Goal: Task Accomplishment & Management: Manage account settings

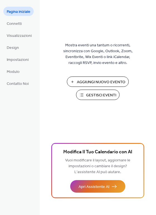
click at [100, 100] on button "Gestisci Eventi" at bounding box center [97, 94] width 43 height 10
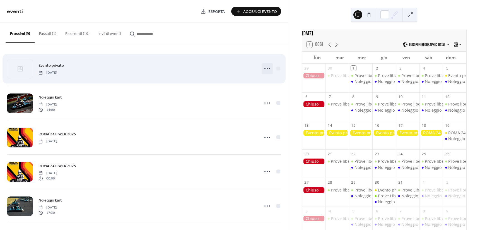
click at [264, 67] on icon at bounding box center [267, 68] width 9 height 9
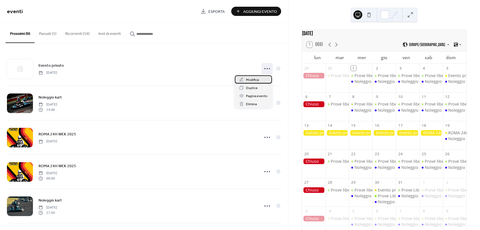
click at [250, 78] on span "Modifica" at bounding box center [252, 80] width 13 height 6
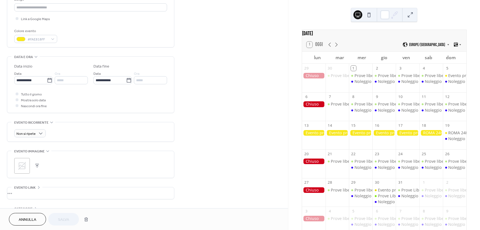
scroll to position [139, 0]
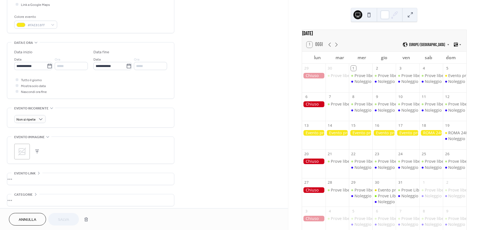
click at [72, 65] on div "*****" at bounding box center [71, 66] width 33 height 8
drag, startPoint x: 35, startPoint y: 85, endPoint x: 45, endPoint y: 82, distance: 10.6
click at [36, 85] on span "Mostra solo data" at bounding box center [33, 86] width 25 height 6
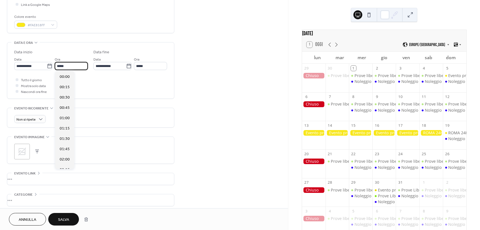
click at [69, 68] on input "*****" at bounding box center [71, 66] width 33 height 8
click at [66, 90] on span "09:00" at bounding box center [65, 92] width 10 height 6
type input "*****"
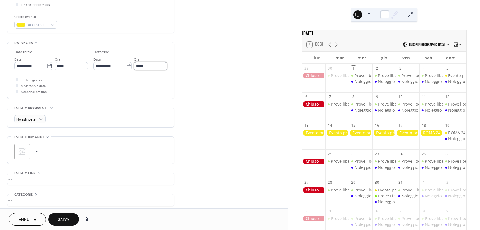
click at [150, 66] on input "*****" at bounding box center [150, 66] width 33 height 8
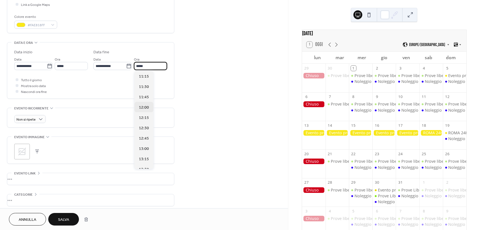
scroll to position [84, 0]
click at [31, 86] on span "Mostra solo data" at bounding box center [33, 86] width 25 height 6
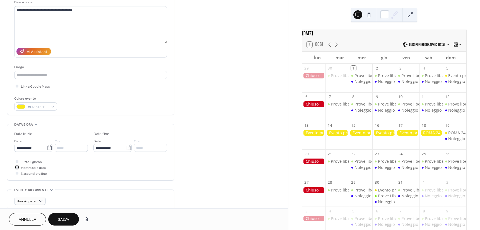
scroll to position [25, 0]
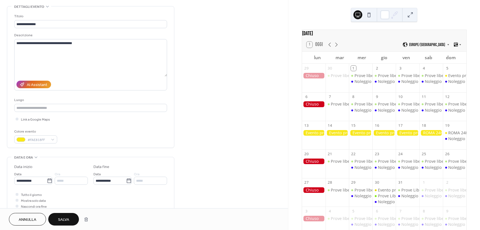
click at [69, 217] on span "Salva" at bounding box center [63, 220] width 11 height 6
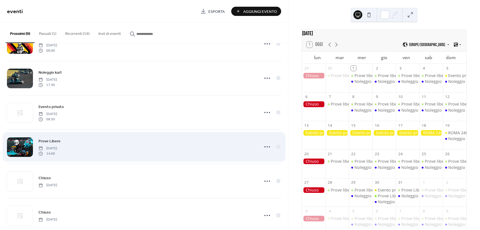
scroll to position [139, 0]
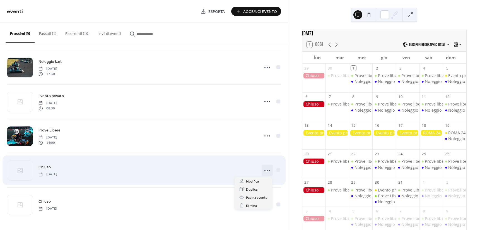
click at [263, 170] on icon at bounding box center [267, 170] width 9 height 9
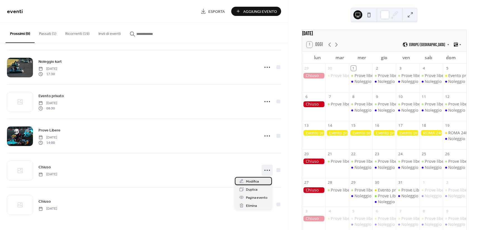
click at [260, 177] on div "Modifica" at bounding box center [253, 181] width 37 height 8
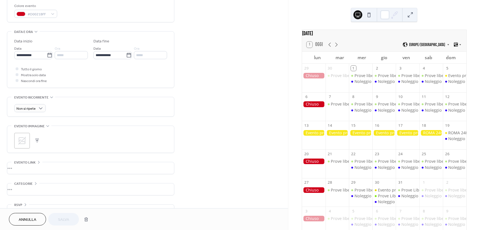
scroll to position [164, 0]
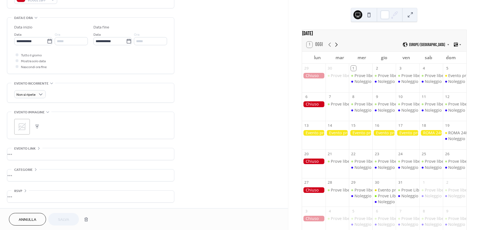
click at [334, 48] on icon at bounding box center [336, 44] width 7 height 7
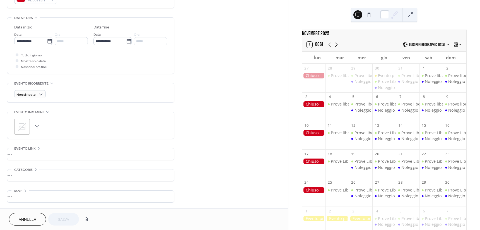
click at [335, 48] on icon at bounding box center [336, 44] width 7 height 7
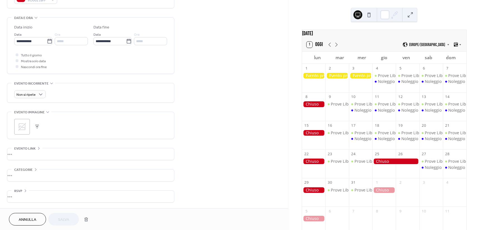
click at [37, 218] on button "Annulla" at bounding box center [27, 219] width 37 height 13
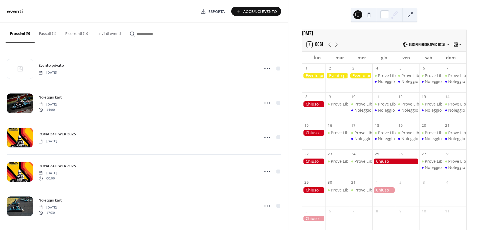
click at [86, 32] on button "Ricorrenti (19)" at bounding box center [77, 33] width 33 height 20
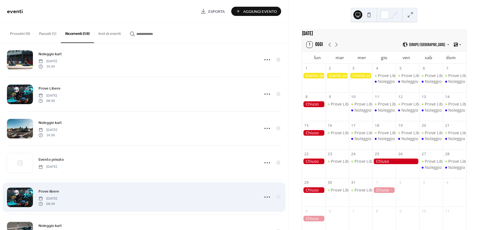
scroll to position [453, 0]
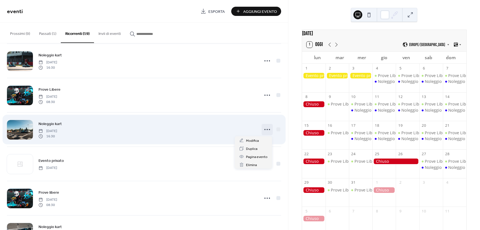
click at [266, 129] on icon at bounding box center [267, 129] width 9 height 9
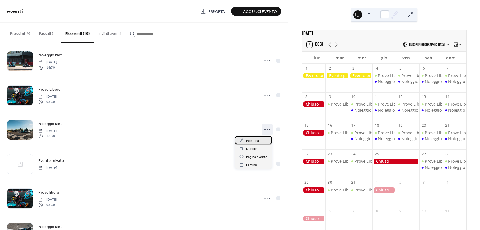
click at [258, 138] on span "Modifica" at bounding box center [252, 141] width 13 height 6
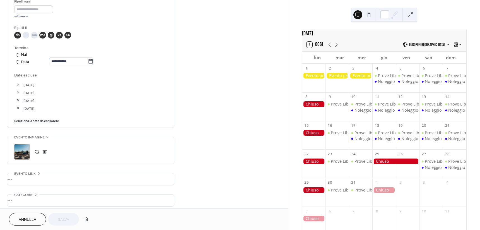
scroll to position [279, 0]
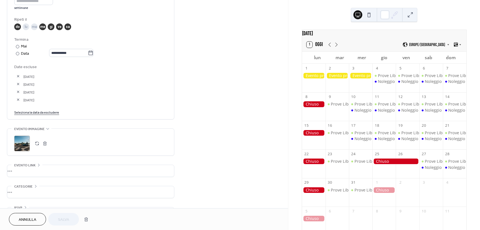
click at [16, 76] on button "button" at bounding box center [18, 76] width 8 height 8
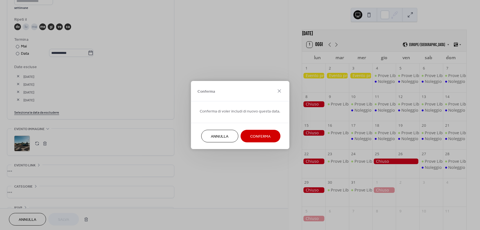
click at [248, 132] on button "Conferma" at bounding box center [260, 136] width 40 height 13
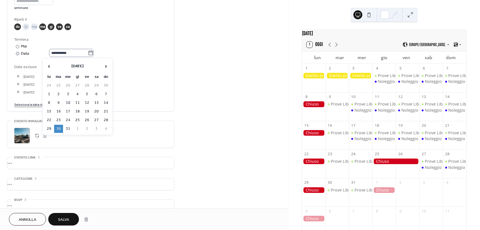
click at [93, 54] on icon at bounding box center [91, 53] width 6 height 6
click at [88, 54] on input "**********" at bounding box center [68, 53] width 39 height 8
click at [69, 128] on td "31" at bounding box center [68, 129] width 9 height 8
type input "**********"
click at [37, 105] on link "Seleziona la data da escludere" at bounding box center [36, 104] width 45 height 6
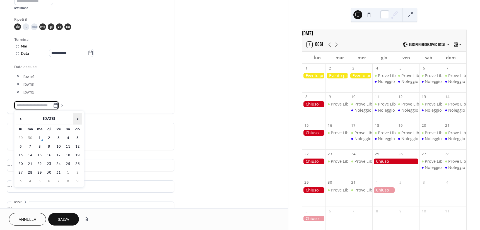
click at [74, 117] on span "›" at bounding box center [77, 118] width 8 height 11
click at [33, 179] on td "30" at bounding box center [30, 181] width 9 height 8
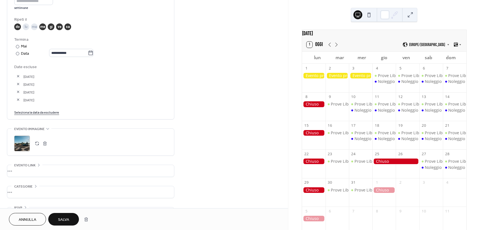
click at [69, 217] on span "Salva" at bounding box center [63, 220] width 11 height 6
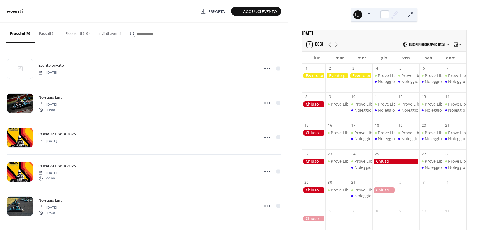
click at [79, 33] on button "Ricorrenti (19)" at bounding box center [77, 33] width 33 height 20
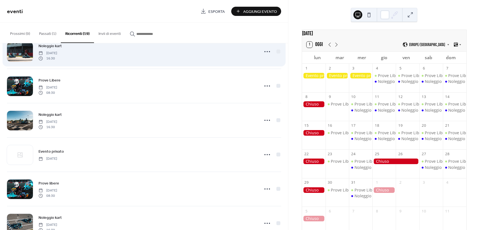
scroll to position [481, 0]
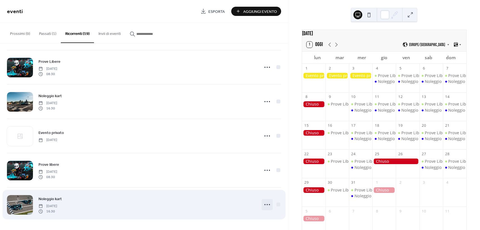
click at [266, 203] on icon at bounding box center [267, 204] width 9 height 9
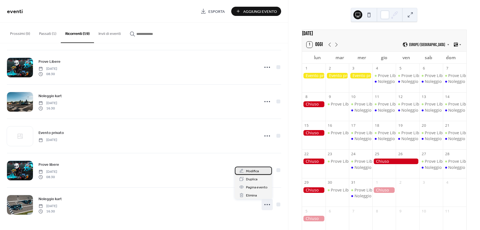
click at [251, 169] on span "Modifica" at bounding box center [252, 171] width 13 height 6
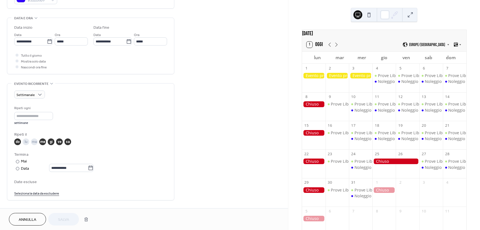
scroll to position [167, 0]
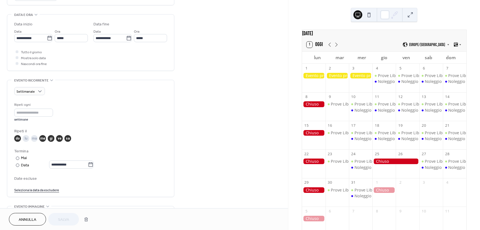
click at [33, 222] on span "Annulla" at bounding box center [28, 220] width 18 height 6
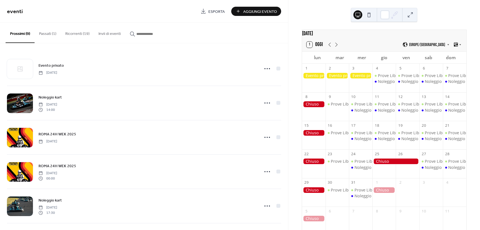
drag, startPoint x: 71, startPoint y: 35, endPoint x: 103, endPoint y: 47, distance: 34.0
click at [74, 35] on button "Ricorrenti (19)" at bounding box center [77, 33] width 33 height 20
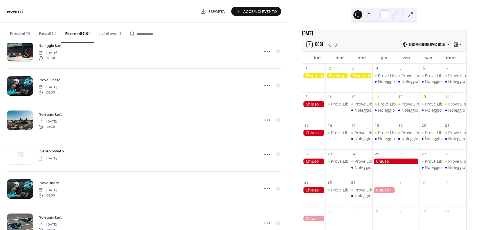
scroll to position [481, 0]
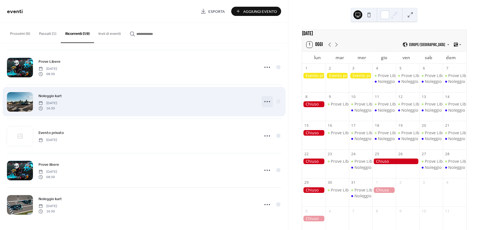
click at [264, 101] on icon at bounding box center [267, 101] width 9 height 9
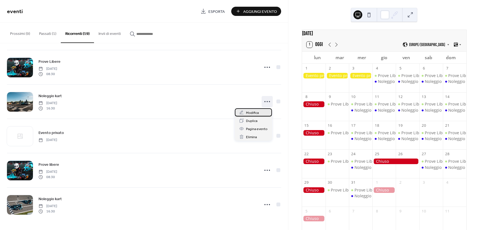
click at [254, 111] on span "Modifica" at bounding box center [252, 113] width 13 height 6
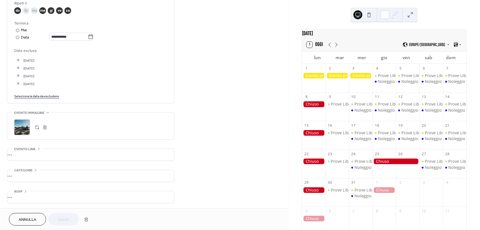
scroll to position [295, 0]
click at [362, 170] on div "Noleggio kart" at bounding box center [367, 167] width 26 height 6
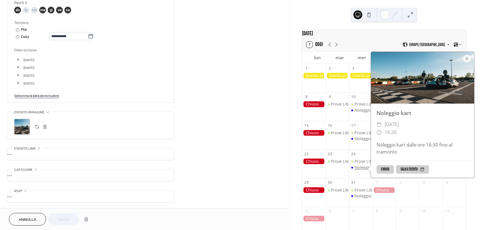
click at [362, 170] on div "Noleggio kart" at bounding box center [367, 167] width 26 height 6
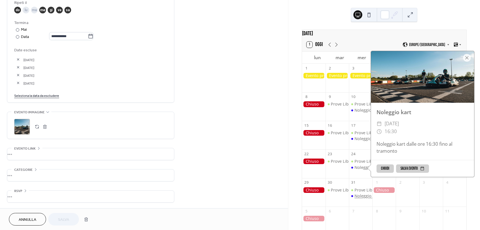
click at [363, 198] on div "Noleggio kart" at bounding box center [367, 196] width 26 height 6
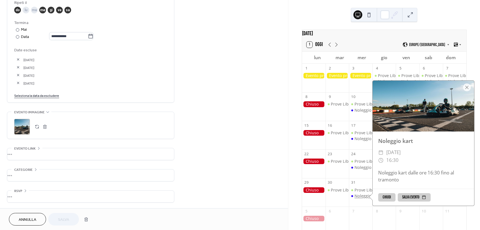
click at [363, 198] on div "Noleggio kart" at bounding box center [367, 196] width 26 height 6
click at [317, 175] on div at bounding box center [313, 166] width 23 height 17
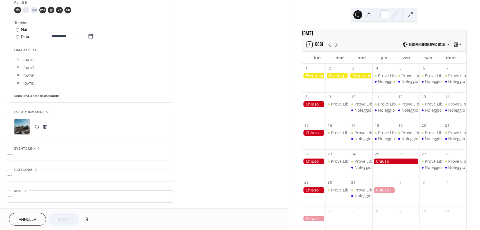
click at [39, 216] on button "Annulla" at bounding box center [27, 219] width 37 height 13
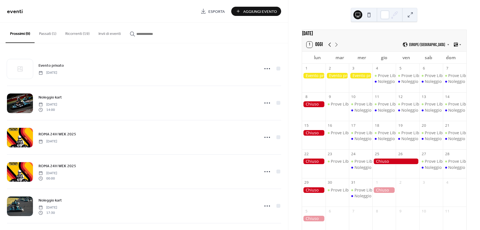
click at [330, 46] on icon at bounding box center [329, 44] width 7 height 7
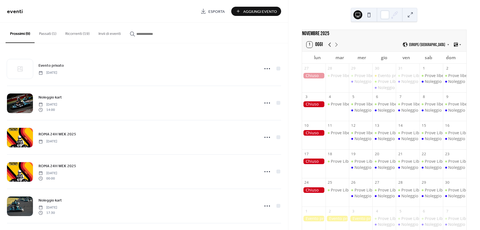
click at [330, 46] on icon at bounding box center [329, 44] width 7 height 7
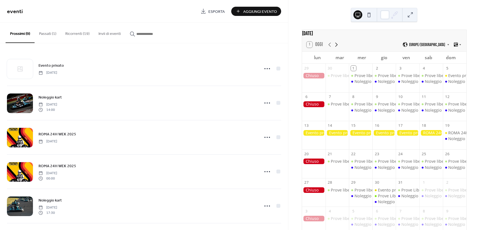
click at [335, 48] on icon at bounding box center [336, 44] width 7 height 7
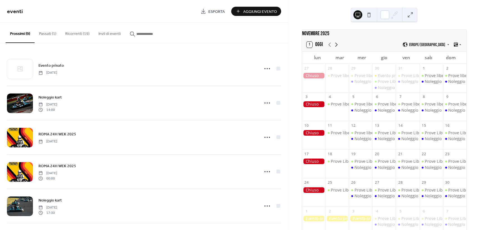
click at [335, 48] on icon at bounding box center [336, 44] width 7 height 7
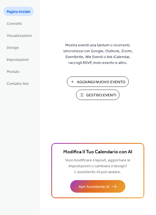
click at [98, 95] on span "Gestisci Eventi" at bounding box center [101, 95] width 30 height 6
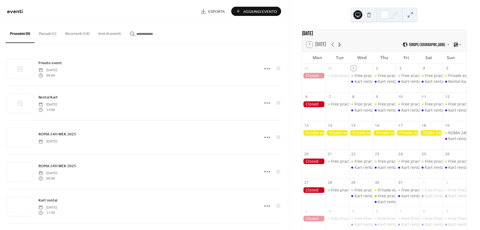
click at [338, 47] on icon at bounding box center [339, 44] width 7 height 7
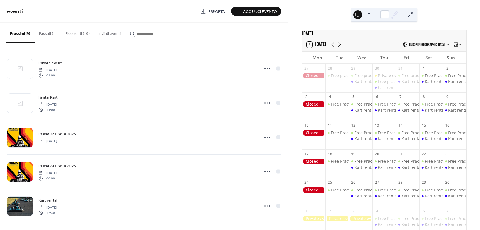
click at [338, 47] on icon at bounding box center [339, 44] width 7 height 7
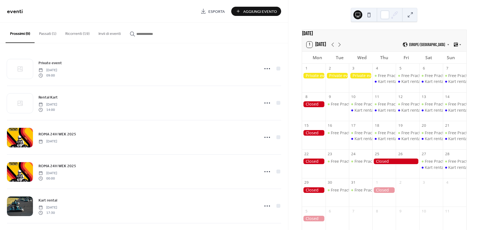
click at [78, 33] on button "Ricorrenti (19)" at bounding box center [77, 33] width 33 height 20
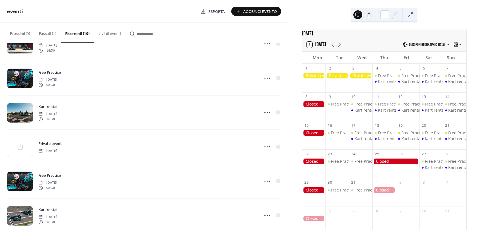
scroll to position [481, 0]
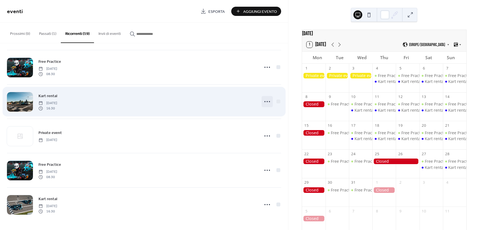
click at [267, 101] on icon at bounding box center [267, 101] width 9 height 9
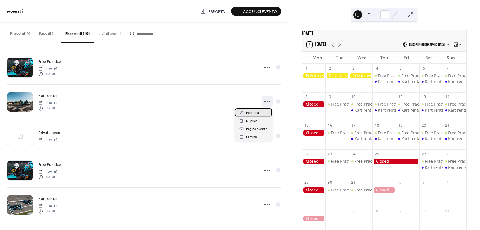
click at [256, 110] on span "Modifica" at bounding box center [252, 113] width 13 height 6
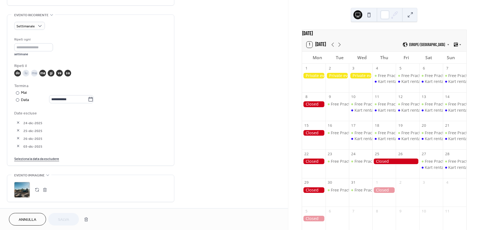
scroll to position [251, 0]
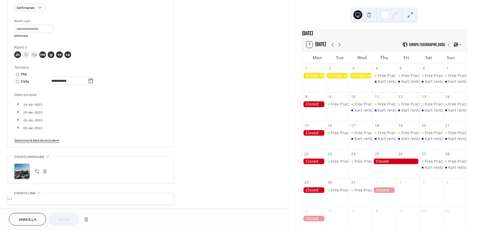
click at [17, 105] on button "button" at bounding box center [18, 104] width 8 height 8
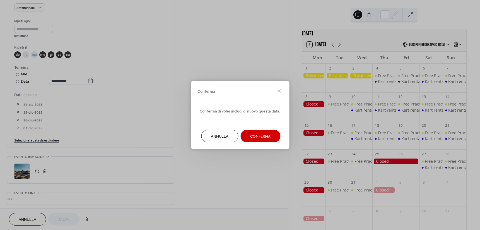
click at [264, 137] on span "Conferma" at bounding box center [260, 137] width 20 height 6
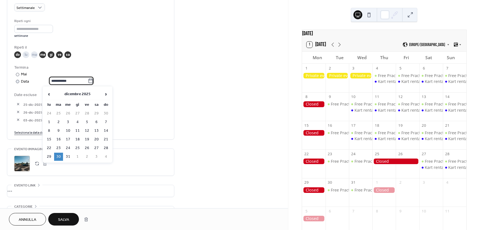
click at [88, 79] on input "**********" at bounding box center [68, 81] width 39 height 8
click at [70, 154] on td "31" at bounding box center [68, 156] width 9 height 8
type input "**********"
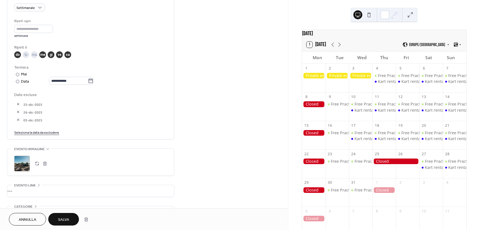
click at [47, 132] on link "Seleziona la data da escludere" at bounding box center [36, 132] width 45 height 6
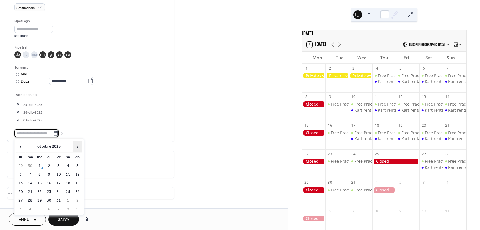
click at [78, 147] on span "›" at bounding box center [77, 146] width 8 height 11
click at [78, 146] on span "›" at bounding box center [77, 146] width 8 height 11
click at [29, 208] on td "30" at bounding box center [30, 209] width 9 height 8
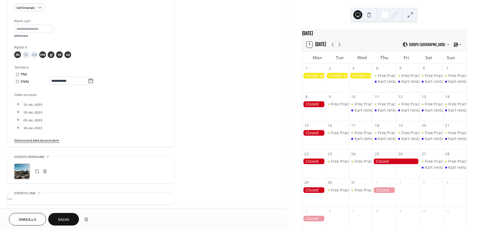
click at [66, 217] on span "Salva" at bounding box center [63, 220] width 11 height 6
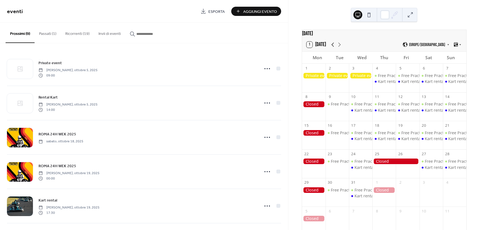
click at [331, 48] on icon at bounding box center [332, 44] width 7 height 7
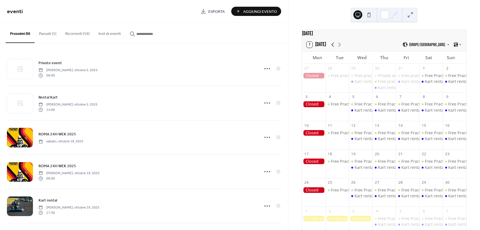
click at [331, 48] on icon at bounding box center [332, 44] width 7 height 7
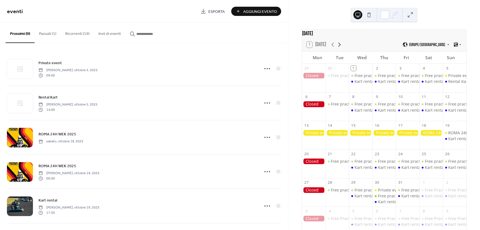
click at [339, 47] on icon at bounding box center [339, 44] width 7 height 7
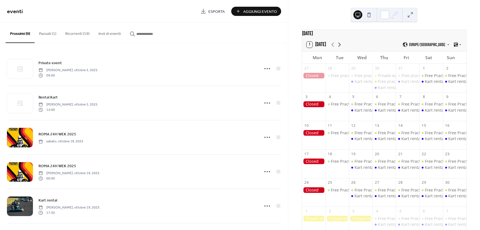
click at [339, 47] on icon at bounding box center [339, 44] width 7 height 7
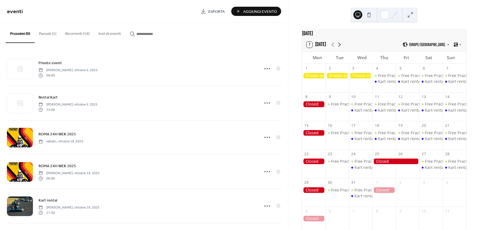
click at [339, 47] on icon at bounding box center [339, 44] width 7 height 7
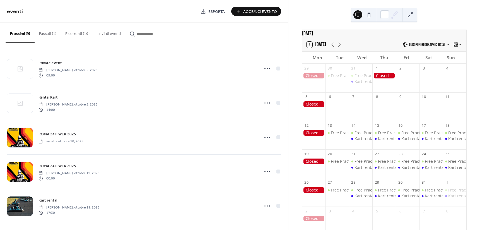
click at [362, 141] on div "Kart rental" at bounding box center [364, 139] width 20 height 6
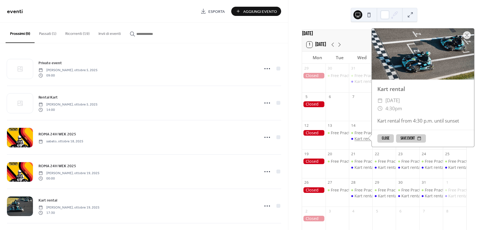
click at [362, 141] on div "Kart rental" at bounding box center [364, 139] width 20 height 6
click at [353, 45] on div "1 [DATE] [GEOGRAPHIC_DATA]/[GEOGRAPHIC_DATA]" at bounding box center [384, 44] width 164 height 13
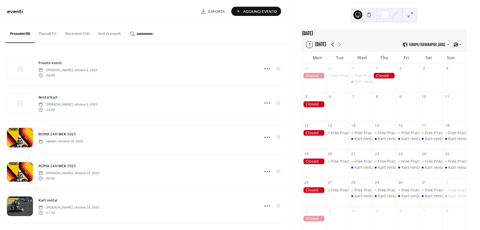
click at [334, 48] on icon at bounding box center [332, 44] width 7 height 7
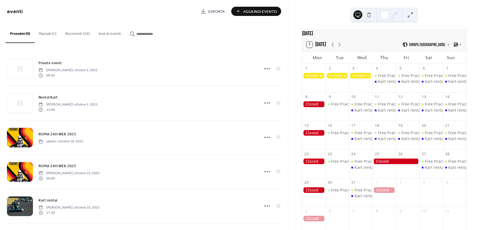
click at [362, 78] on div at bounding box center [360, 76] width 23 height 6
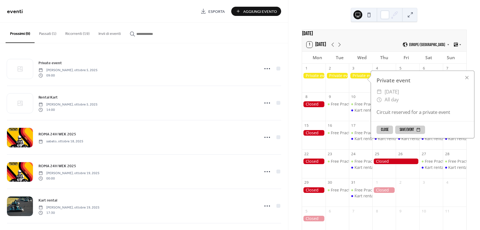
click at [362, 78] on div at bounding box center [360, 76] width 23 height 6
click at [333, 45] on icon at bounding box center [332, 44] width 7 height 7
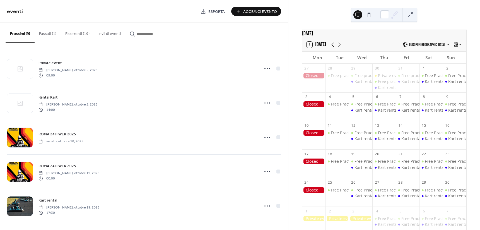
click at [333, 45] on icon at bounding box center [332, 44] width 7 height 7
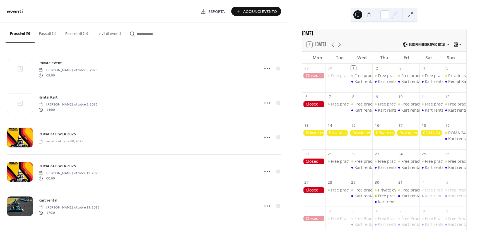
click at [427, 135] on div at bounding box center [430, 133] width 23 height 6
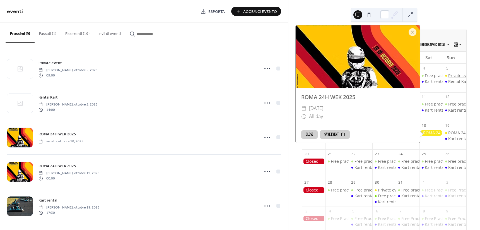
click at [452, 78] on div "Private event" at bounding box center [460, 76] width 25 height 6
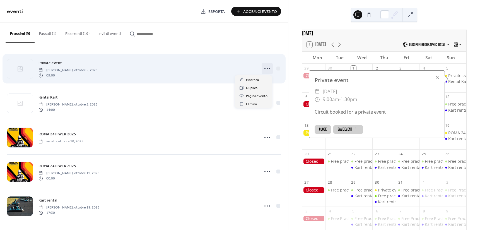
click at [269, 69] on icon at bounding box center [267, 68] width 9 height 9
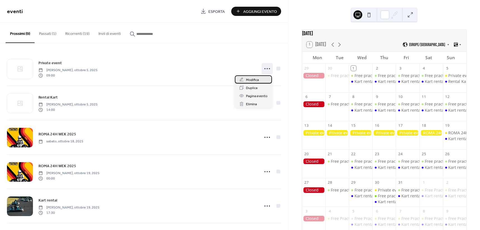
click at [265, 81] on div "Modifica" at bounding box center [253, 79] width 37 height 8
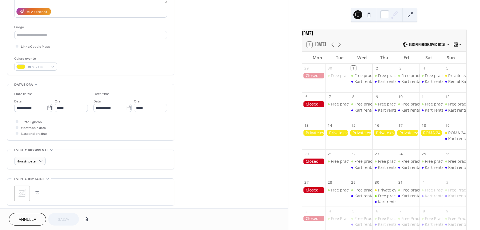
scroll to position [111, 0]
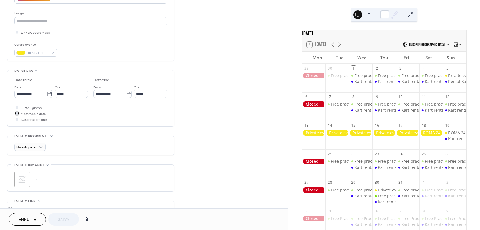
click at [32, 113] on span "Mostra solo data" at bounding box center [33, 114] width 25 height 6
click at [65, 218] on span "Salva" at bounding box center [63, 220] width 11 height 6
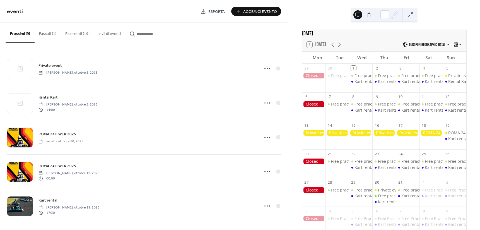
click at [450, 78] on div "Private event" at bounding box center [460, 76] width 25 height 6
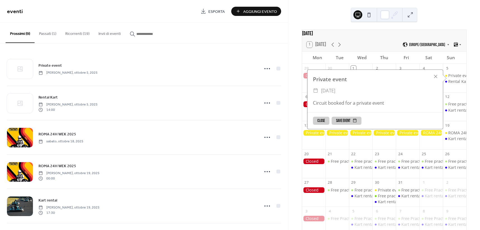
click at [450, 78] on div "Private event" at bounding box center [460, 76] width 25 height 6
click at [434, 78] on div at bounding box center [435, 76] width 8 height 8
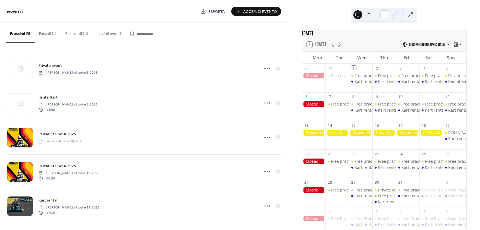
click at [450, 130] on div "19" at bounding box center [454, 125] width 23 height 9
click at [384, 196] on div "Free practice" at bounding box center [390, 196] width 24 height 6
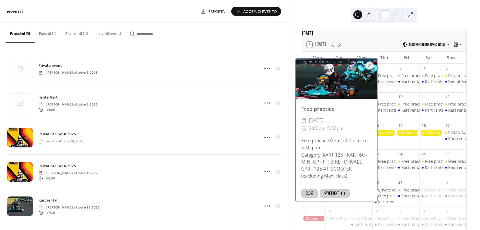
click at [386, 191] on div "Private event" at bounding box center [390, 190] width 25 height 6
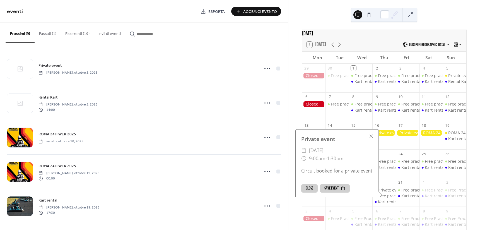
click at [388, 198] on div "Free practice" at bounding box center [390, 196] width 24 height 6
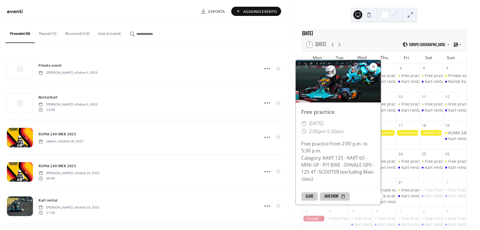
click at [371, 71] on div at bounding box center [373, 67] width 8 height 8
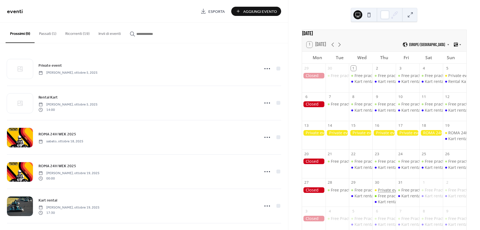
click at [381, 193] on div "Private event" at bounding box center [390, 190] width 25 height 6
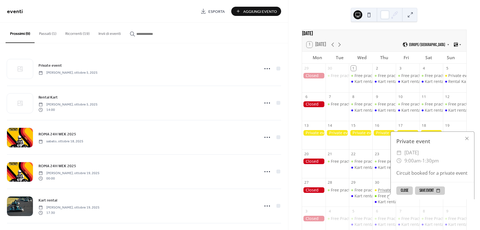
click at [381, 193] on div "Private event" at bounding box center [390, 190] width 25 height 6
click at [466, 134] on div at bounding box center [467, 138] width 8 height 8
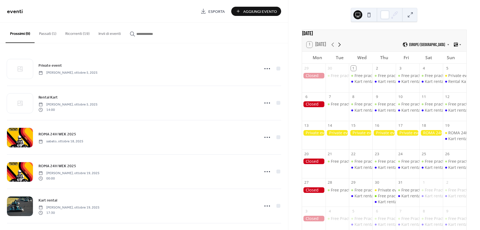
click at [340, 47] on icon at bounding box center [339, 44] width 7 height 7
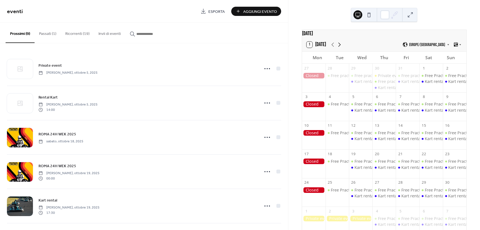
click at [340, 47] on icon at bounding box center [339, 44] width 7 height 7
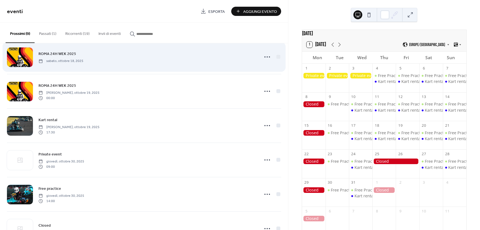
scroll to position [139, 0]
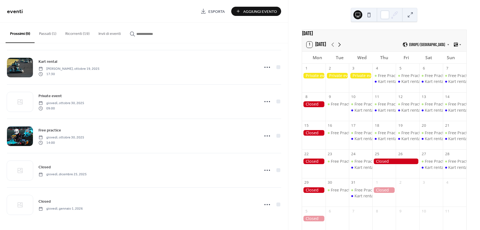
click at [340, 47] on icon at bounding box center [339, 44] width 7 height 7
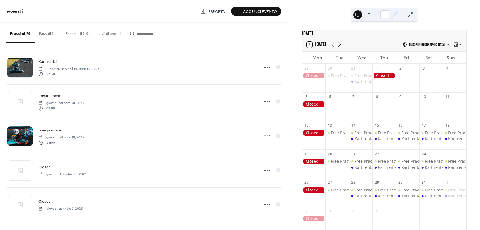
click at [337, 48] on icon at bounding box center [339, 44] width 7 height 7
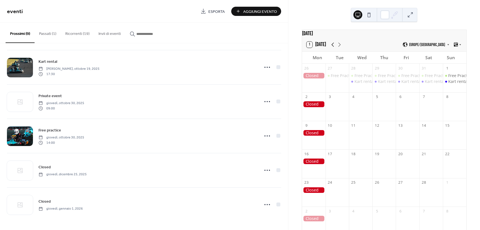
click at [333, 47] on icon at bounding box center [332, 44] width 7 height 7
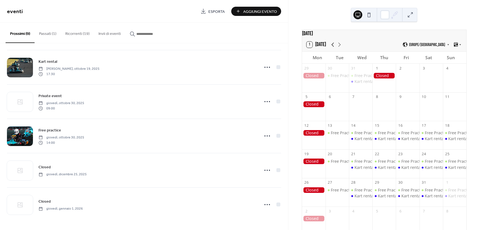
click at [333, 47] on icon at bounding box center [332, 44] width 7 height 7
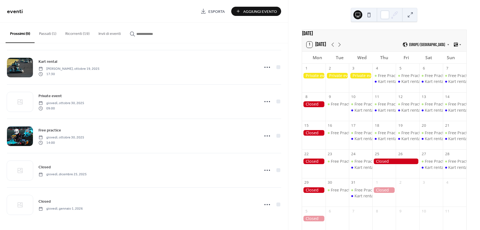
drag, startPoint x: 333, startPoint y: 47, endPoint x: 369, endPoint y: 38, distance: 37.5
click at [369, 38] on div "[DATE]" at bounding box center [384, 34] width 164 height 8
click at [331, 47] on icon at bounding box center [332, 44] width 3 height 4
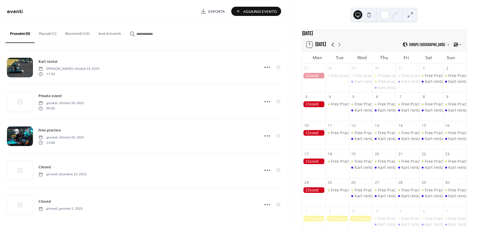
click at [331, 47] on icon at bounding box center [332, 44] width 3 height 4
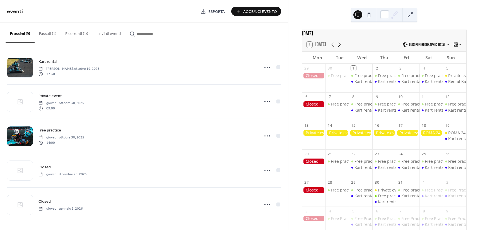
click at [337, 47] on icon at bounding box center [339, 44] width 7 height 7
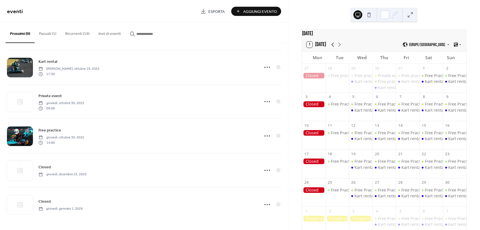
click at [333, 46] on icon at bounding box center [332, 44] width 7 height 7
